Goal: Navigation & Orientation: Find specific page/section

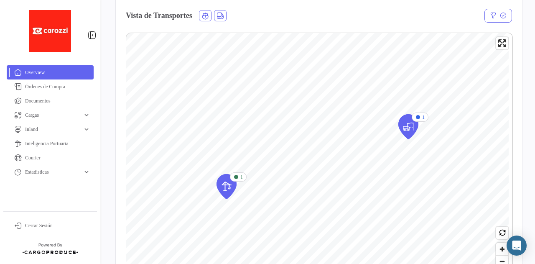
scroll to position [144, 0]
click at [226, 192] on icon "Map marker" at bounding box center [227, 186] width 12 height 18
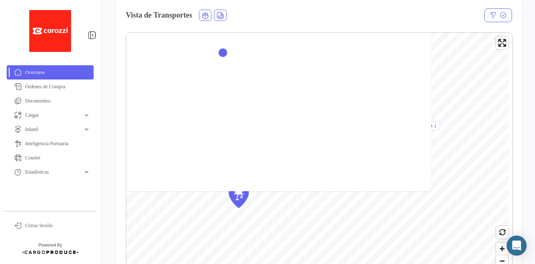
scroll to position [129, 0]
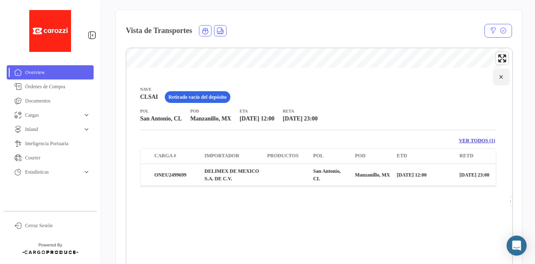
click at [497, 77] on button "×" at bounding box center [501, 77] width 17 height 17
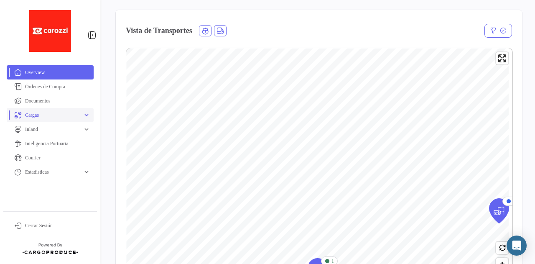
click at [55, 121] on link "Cargas expand_more" at bounding box center [50, 115] width 87 height 14
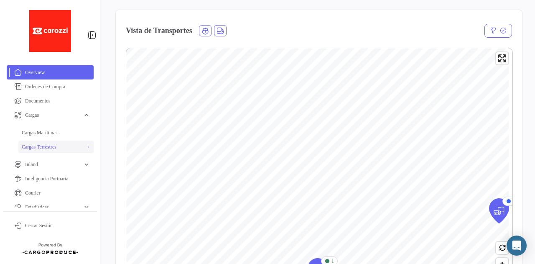
click at [54, 143] on link "Cargas Terrestres" at bounding box center [55, 146] width 75 height 13
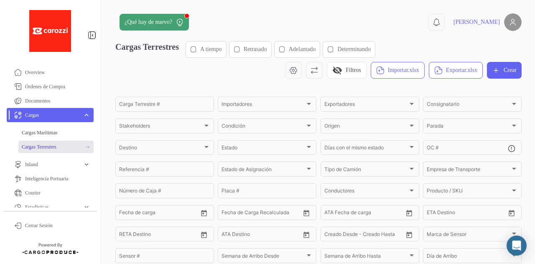
click at [51, 27] on img at bounding box center [50, 31] width 42 height 42
click at [31, 71] on span "Overview" at bounding box center [57, 73] width 65 height 8
